Goal: Task Accomplishment & Management: Use online tool/utility

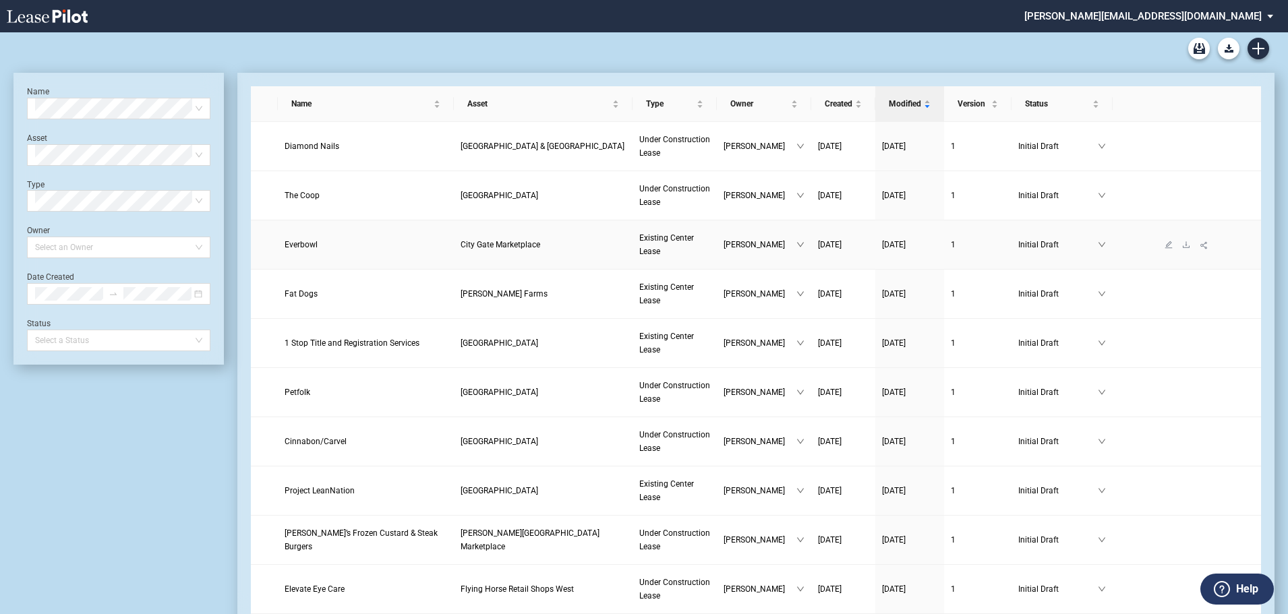
click at [515, 242] on span "City Gate Marketplace" at bounding box center [501, 244] width 80 height 9
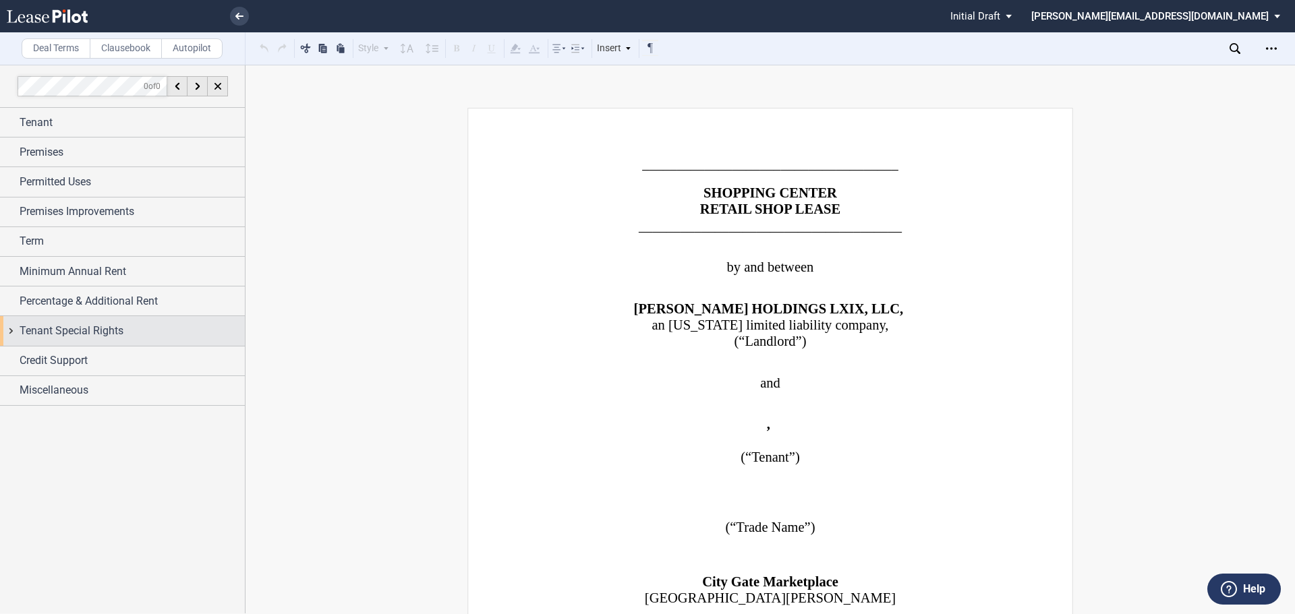
click at [16, 330] on div "Tenant Special Rights" at bounding box center [122, 330] width 245 height 29
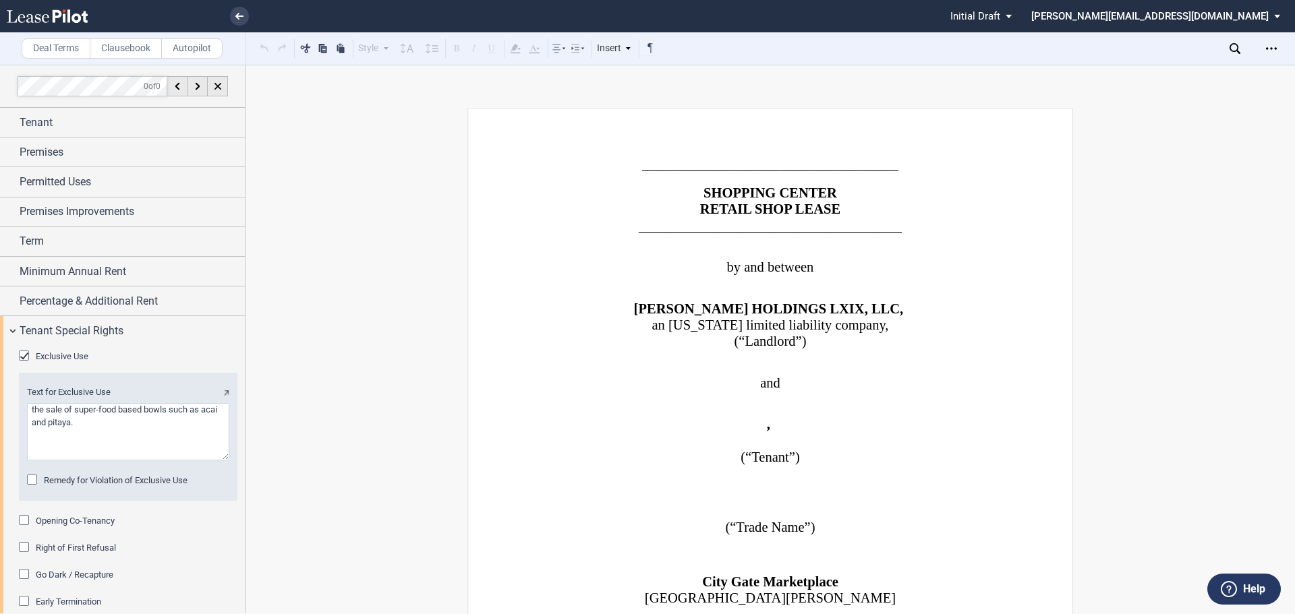
scroll to position [67, 0]
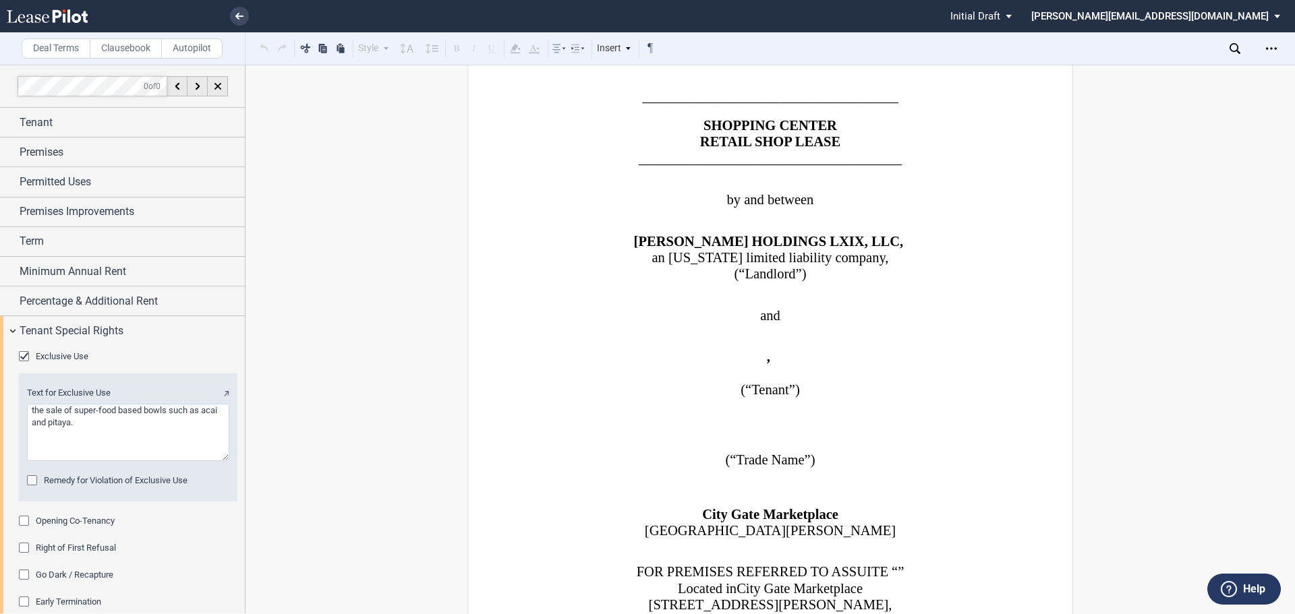
click at [21, 574] on div "Go Dark / Recapture" at bounding box center [25, 576] width 13 height 13
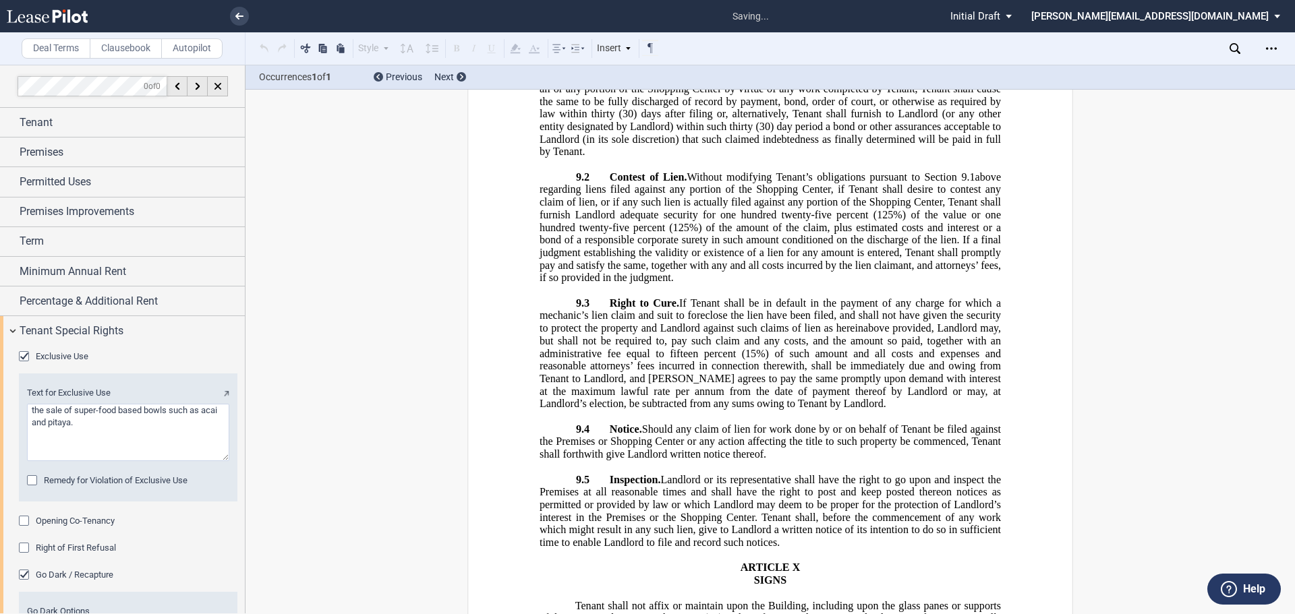
scroll to position [18914, 0]
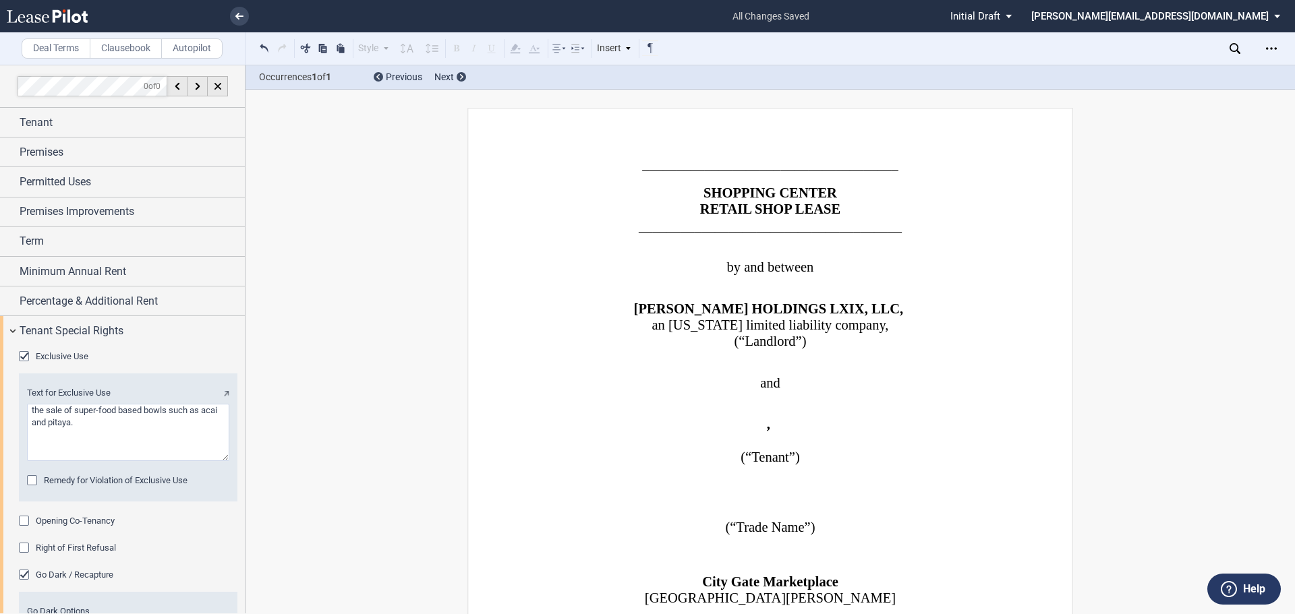
scroll to position [18914, 0]
